Goal: Task Accomplishment & Management: Use online tool/utility

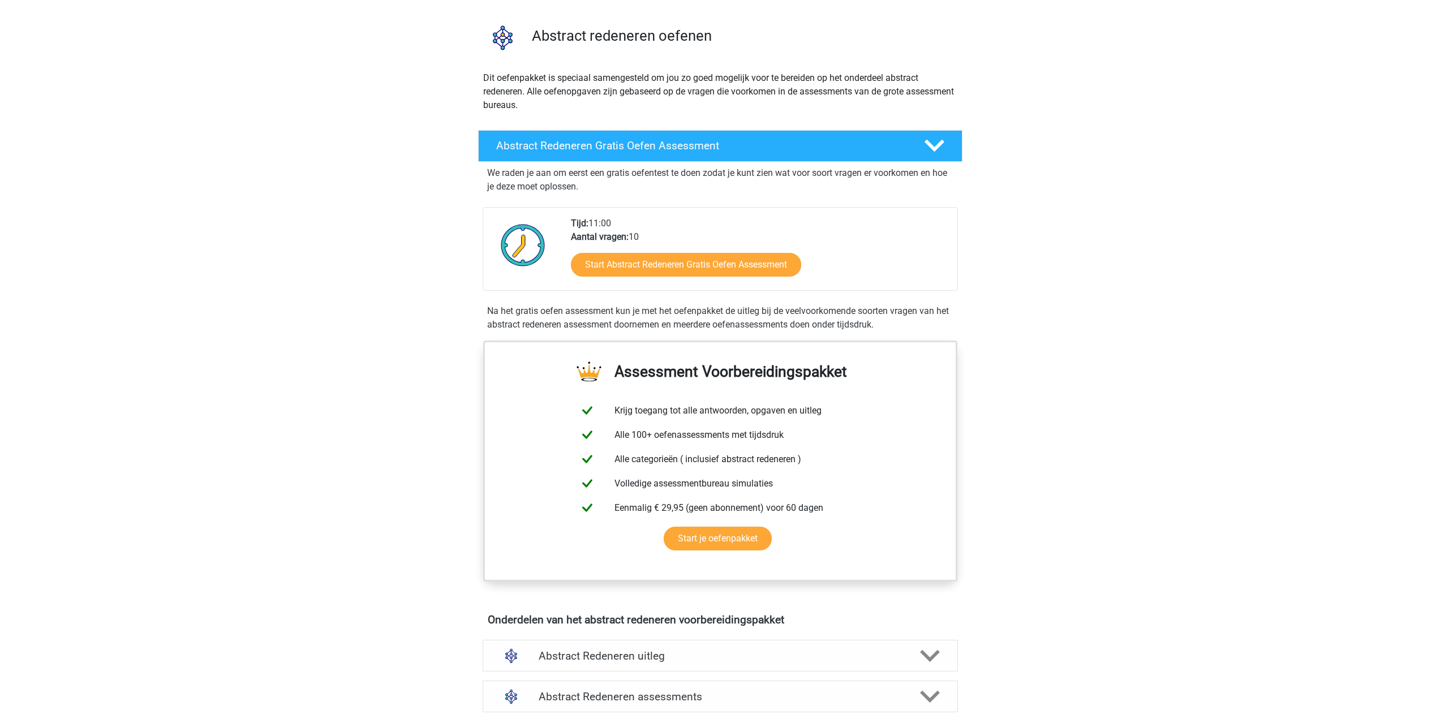
scroll to position [61, 0]
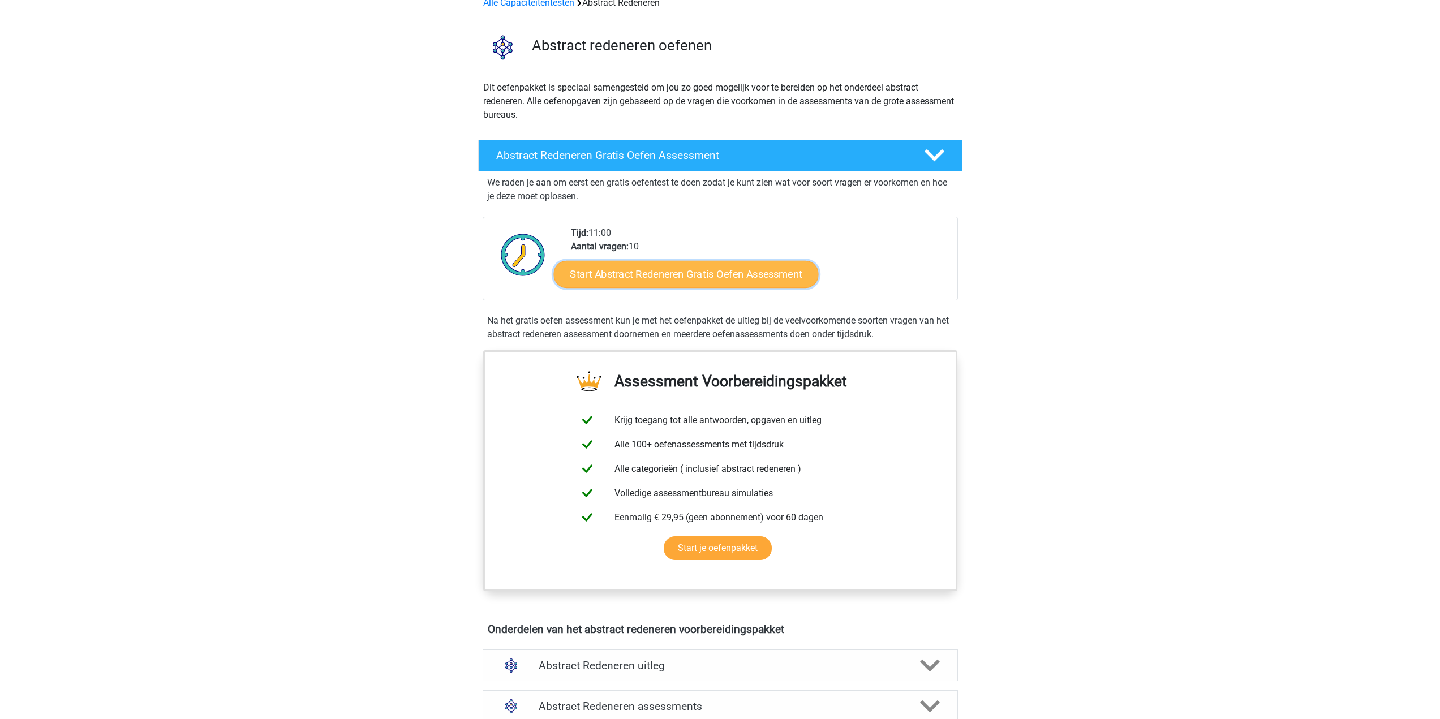
click at [640, 273] on link "Start Abstract Redeneren Gratis Oefen Assessment" at bounding box center [685, 273] width 265 height 27
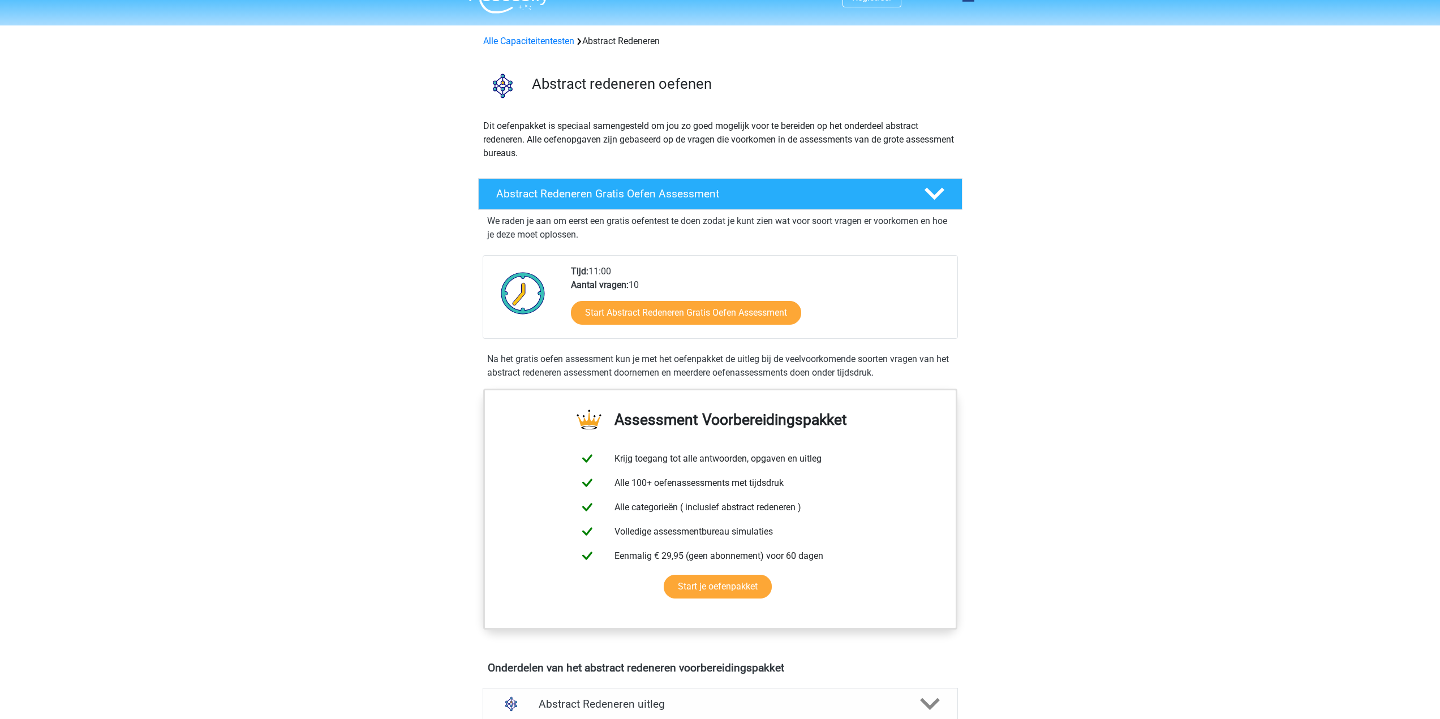
scroll to position [0, 0]
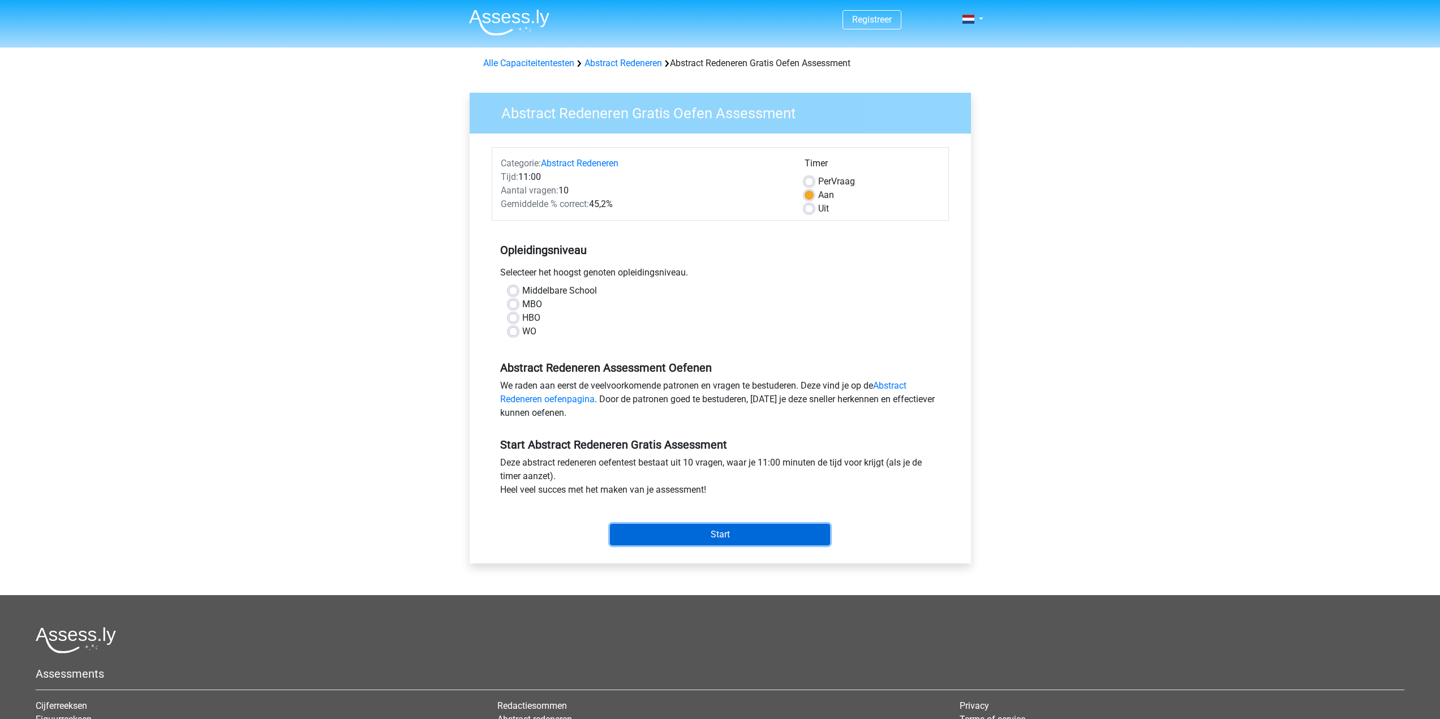
click at [693, 539] on input "Start" at bounding box center [720, 534] width 220 height 21
click at [414, 382] on div "Registreer Nederlands English" at bounding box center [720, 447] width 1440 height 894
click at [522, 288] on label "Middelbare School" at bounding box center [559, 291] width 75 height 14
click at [511, 288] on input "Middelbare School" at bounding box center [513, 289] width 9 height 11
radio input "true"
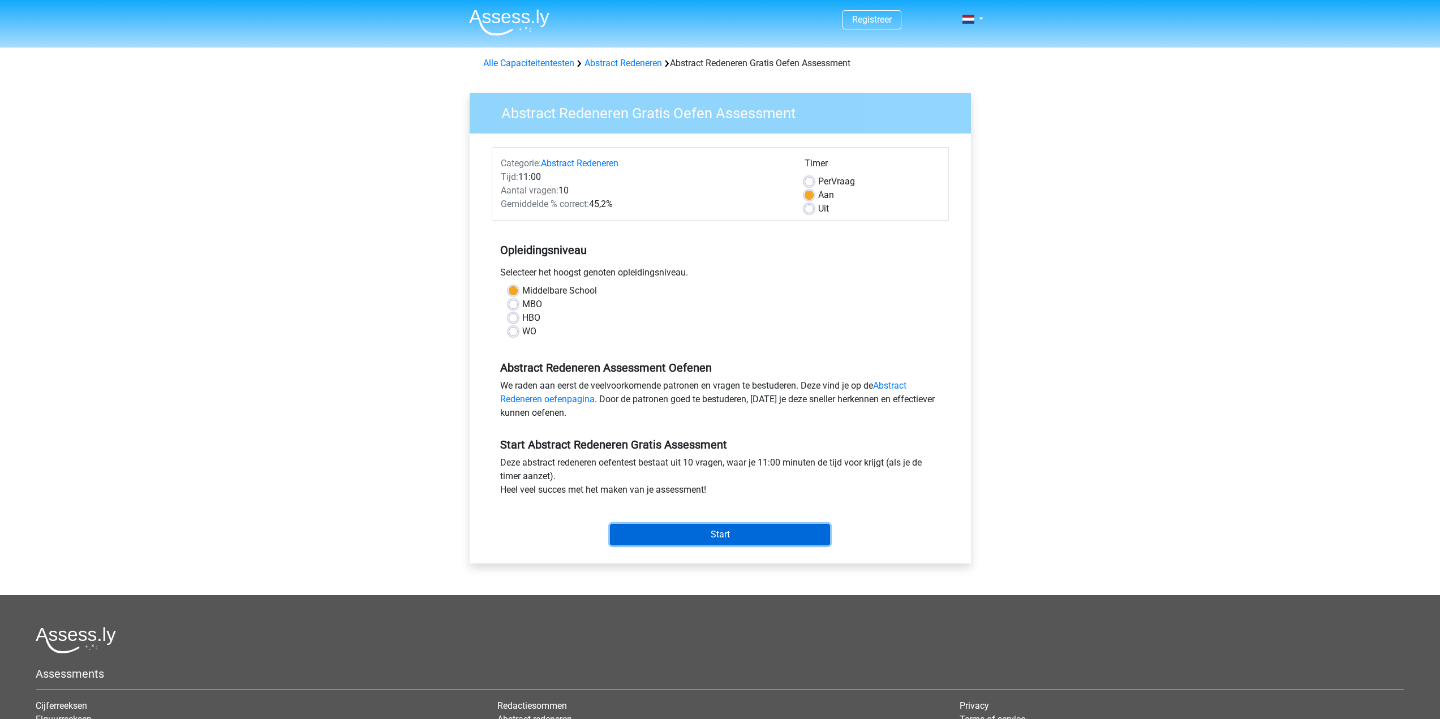
click at [707, 538] on input "Start" at bounding box center [720, 534] width 220 height 21
